Goal: Submit feedback/report problem: Provide input to the site owners about the experience or issues

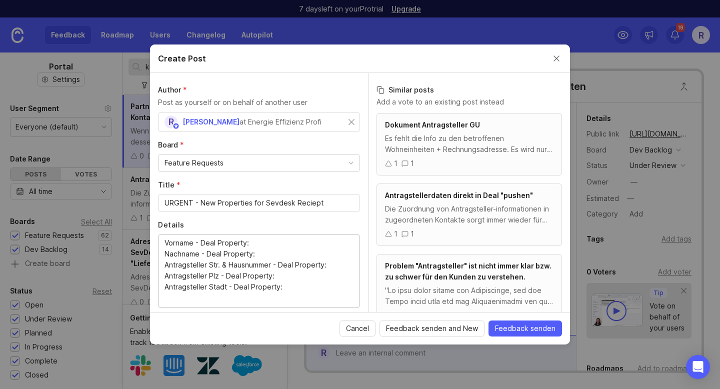
click at [288, 288] on textarea "Vorname - Deal Property: Nachname - Deal Property: Antragsteller Str. & Hausnum…" at bounding box center [259, 271] width 189 height 66
click at [279, 242] on textarea "Vorname - Deal Property: Nachname - Deal Property: Antragsteller Str. & Hausnum…" at bounding box center [259, 271] width 189 height 66
paste textarea "vorname"
click at [267, 254] on textarea "Vorname - Deal Property: Nachname - Deal Property: Antragsteller Str. & Hausnum…" at bounding box center [259, 271] width 189 height 66
paste textarea "nachname_neu"
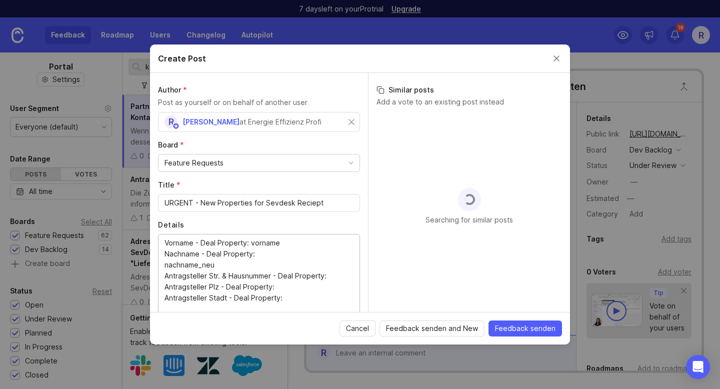
click at [334, 277] on textarea "Vorname - Deal Property: vorname Nachname - Deal Property: Antragsteller Str. &…" at bounding box center [259, 276] width 189 height 77
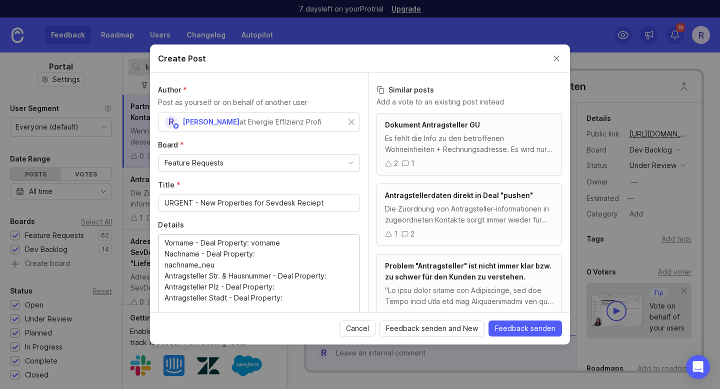
click at [287, 290] on textarea "Vorname - Deal Property: vorname Nachname - Deal Property: nachname_neu Antrags…" at bounding box center [259, 276] width 189 height 77
paste textarea "antragsteller_plz"
click at [335, 275] on textarea "Vorname - Deal Property: vorname Nachname - Deal Property: nachname_neu Antrags…" at bounding box center [259, 276] width 189 height 77
click at [302, 301] on textarea "Vorname - Deal Property: vorname Nachname - Deal Property: nachname_neu Antrags…" at bounding box center [259, 276] width 189 height 77
paste textarea "antragsteller_stadt"
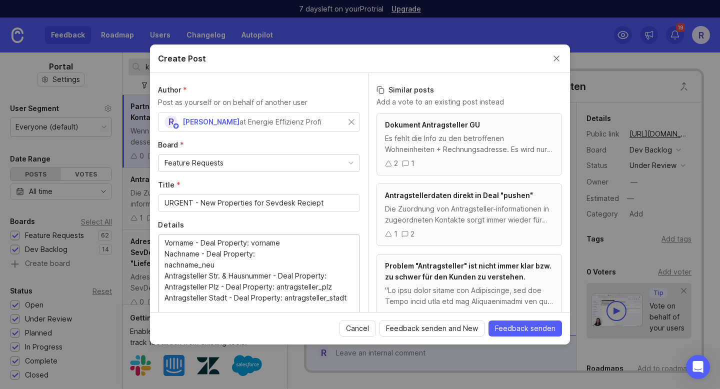
click at [335, 274] on textarea "Vorname - Deal Property: vorname Nachname - Deal Property: nachname_neu Antrags…" at bounding box center [259, 276] width 189 height 77
paste textarea "antragsteller_str_nr"
type textarea "Vorname - Deal Property: vorname Nachname - Deal Property: nachname_neu Antrags…"
click at [520, 327] on span "Feedback senden" at bounding box center [525, 329] width 61 height 10
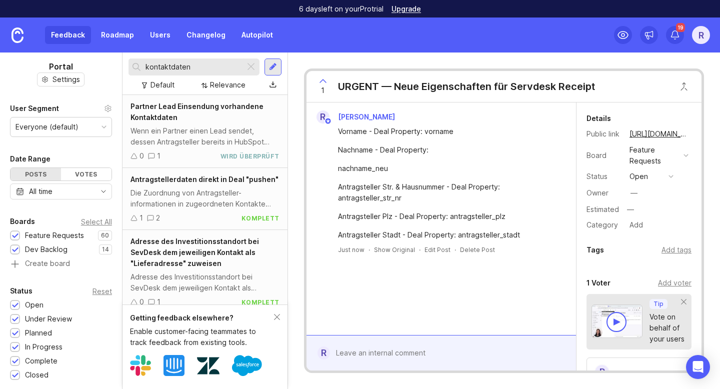
scroll to position [218, 0]
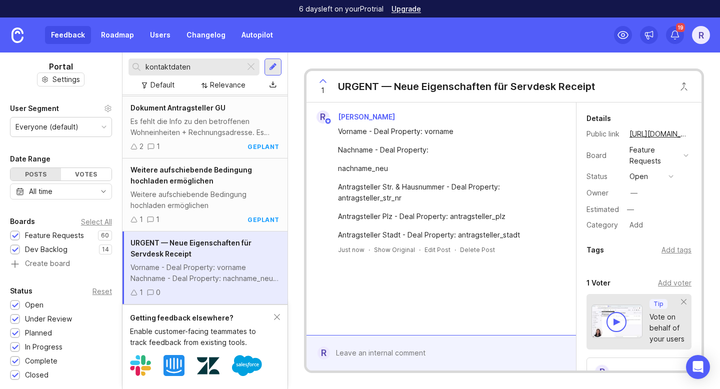
click at [198, 244] on span "URGENT — Neue Eigenschaften für Servdesk Receipt" at bounding box center [191, 249] width 121 height 20
click at [203, 251] on div "URGENT — Neue Eigenschaften für Servdesk Receipt" at bounding box center [205, 249] width 149 height 22
click at [207, 243] on span "URGENT — Neue Eigenschaften für Servdesk Receipt" at bounding box center [191, 249] width 121 height 20
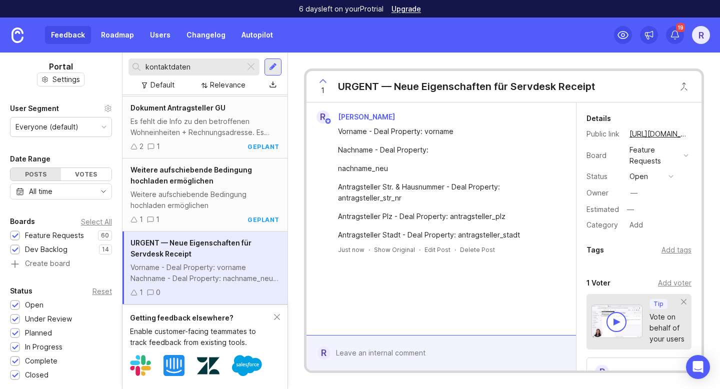
click at [172, 205] on div "Weitere aufschiebende Bedingung hochladen ermöglichen" at bounding box center [205, 200] width 149 height 22
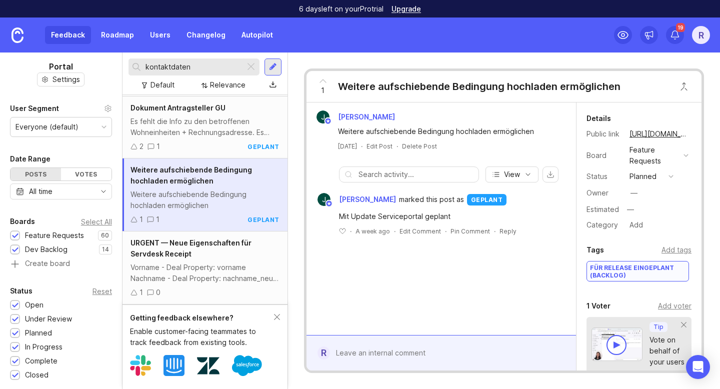
click at [172, 266] on div "Vorname - Deal Property: vorname Nachname - Deal Property: nachname_neu Antrags…" at bounding box center [205, 273] width 149 height 22
